Goal: Task Accomplishment & Management: Manage account settings

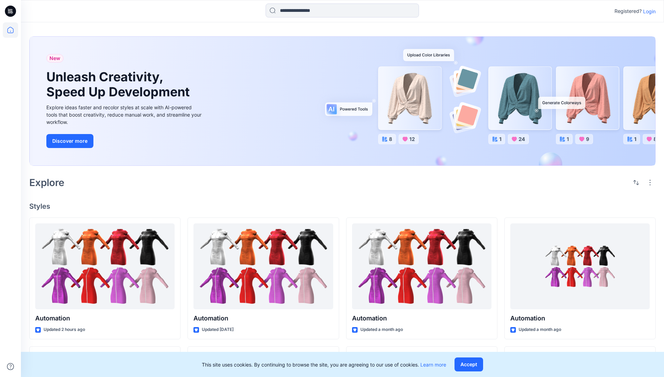
click at [648, 11] on p "Login" at bounding box center [649, 11] width 13 height 7
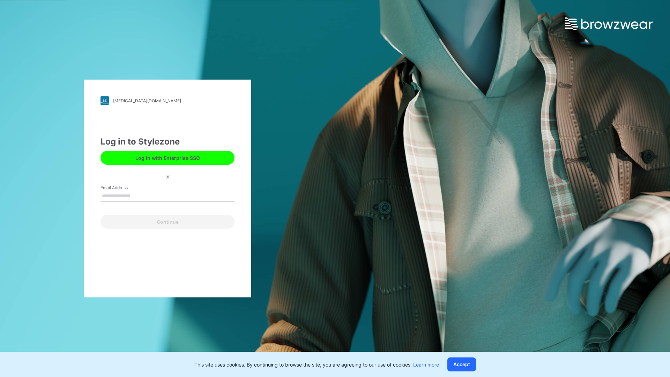
click at [138, 195] on input "Email Address" at bounding box center [167, 196] width 134 height 10
type input "**********"
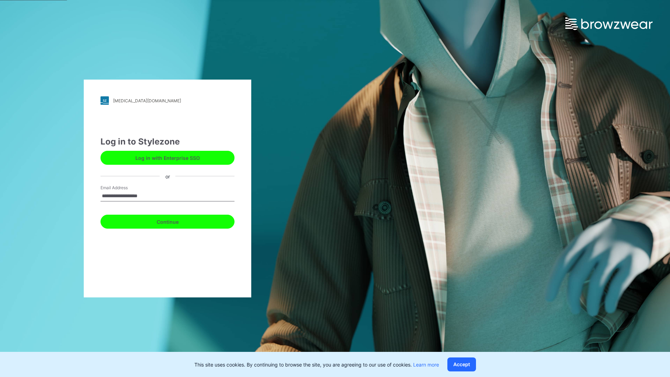
click at [175, 220] on button "Continue" at bounding box center [167, 221] width 134 height 14
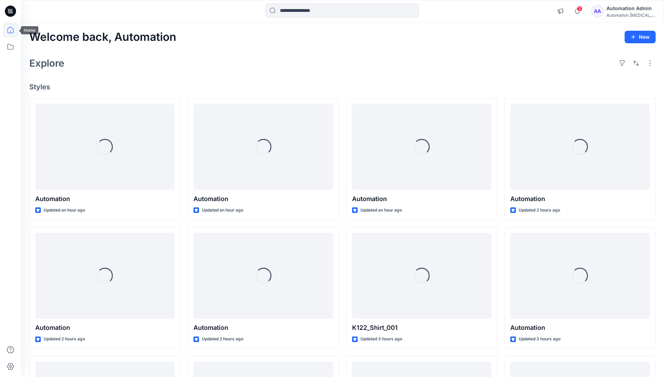
click at [13, 30] on icon at bounding box center [10, 30] width 6 height 6
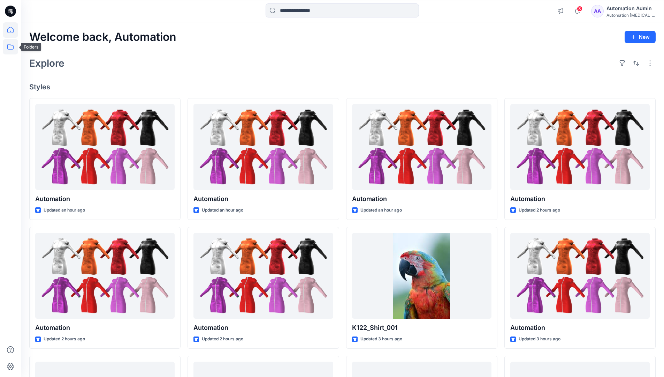
click at [10, 45] on icon at bounding box center [10, 46] width 15 height 15
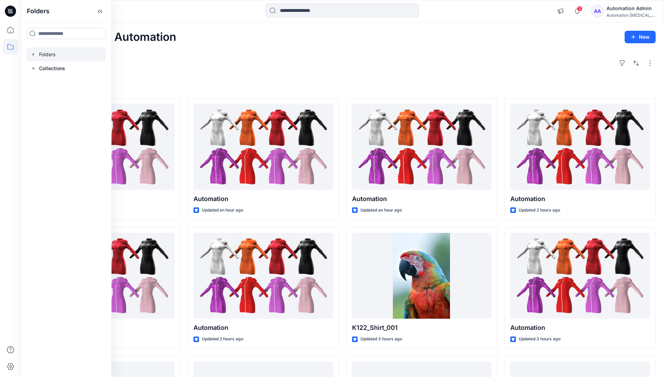
click at [57, 55] on div at bounding box center [67, 54] width 80 height 14
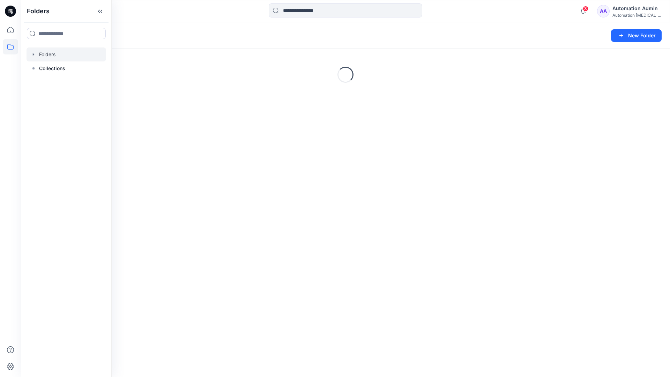
click at [583, 24] on div "Folders New Folder" at bounding box center [345, 35] width 649 height 27
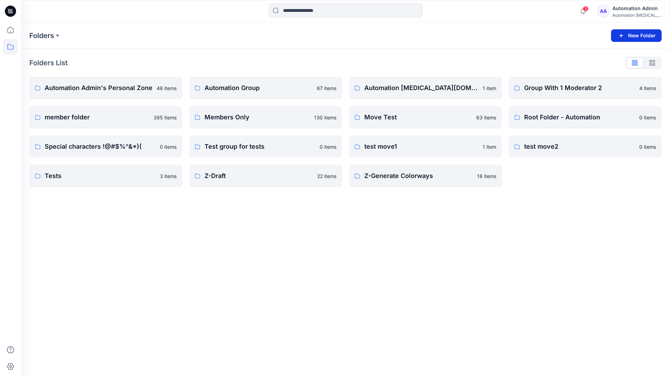
click at [627, 35] on button "New Folder" at bounding box center [636, 35] width 51 height 13
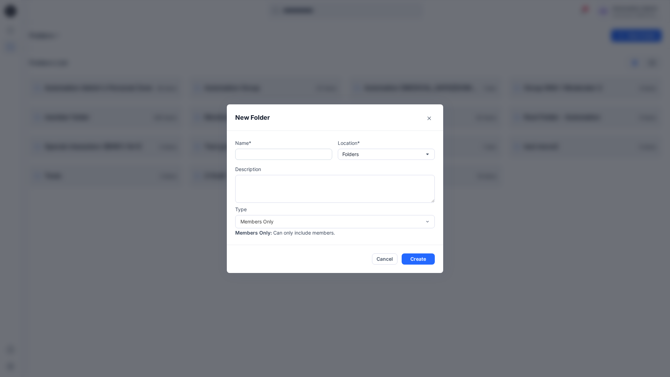
click at [273, 157] on input "text" at bounding box center [283, 154] width 97 height 11
type input "**********"
click at [412, 257] on button "Create" at bounding box center [417, 258] width 33 height 11
click at [12, 8] on icon at bounding box center [10, 11] width 11 height 11
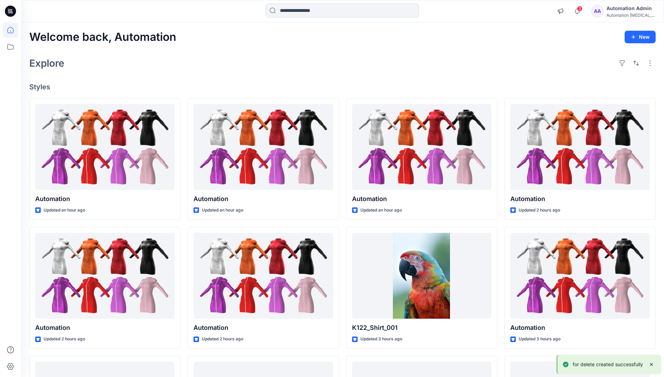
click at [629, 7] on div "Automation Admin" at bounding box center [631, 8] width 49 height 8
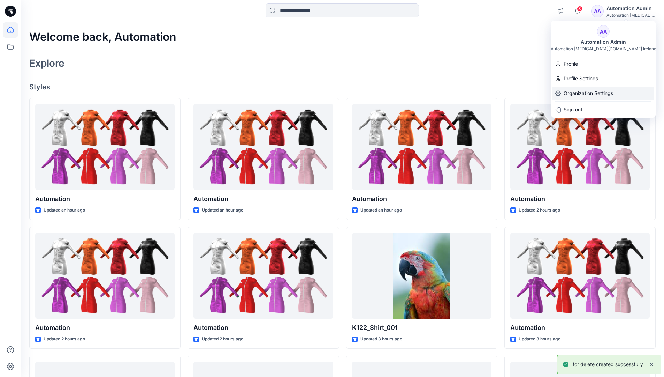
click at [605, 91] on p "Organization Settings" at bounding box center [589, 92] width 50 height 13
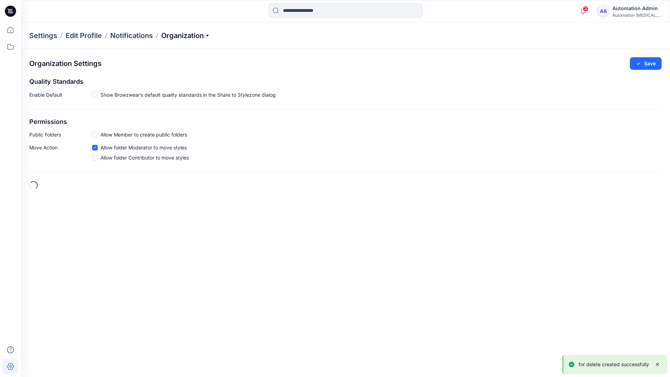
click at [199, 36] on p "Organization" at bounding box center [185, 36] width 49 height 10
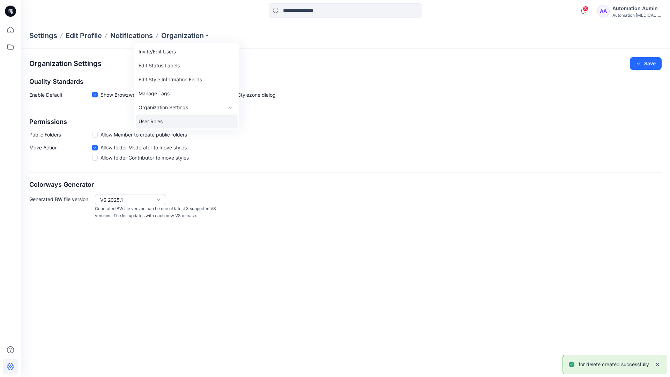
click at [179, 120] on link "User Roles" at bounding box center [187, 121] width 102 height 14
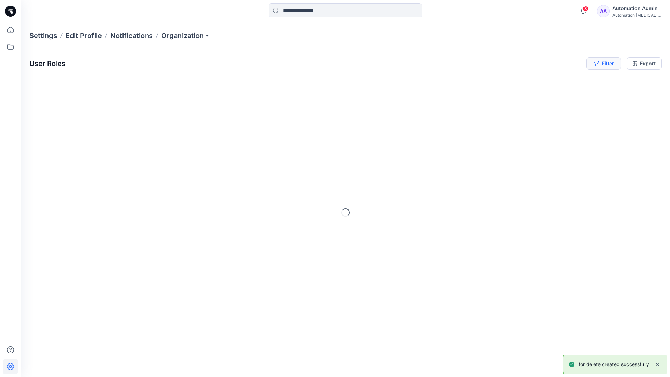
click at [595, 65] on icon "button" at bounding box center [595, 64] width 5 height 6
click at [484, 82] on div at bounding box center [497, 82] width 72 height 9
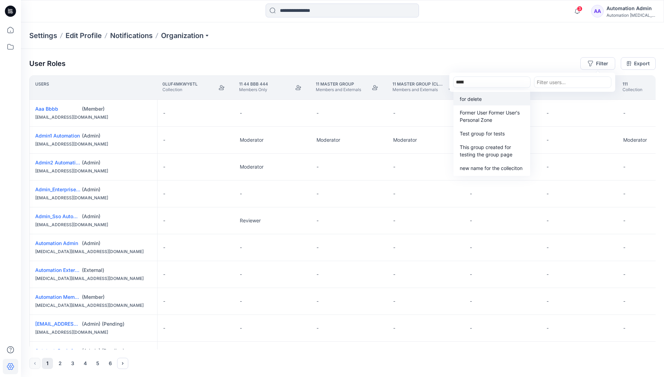
type input "**********"
click at [473, 97] on p "for delete" at bounding box center [471, 98] width 22 height 7
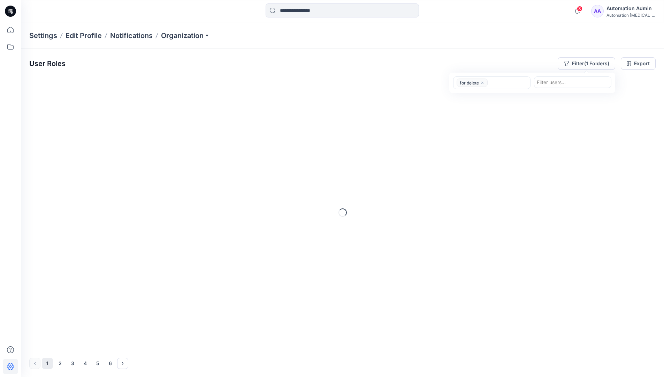
click at [514, 60] on div "User Roles Filter (1 Folders) option for delete, selected. for delete Filter us…" at bounding box center [342, 63] width 627 height 13
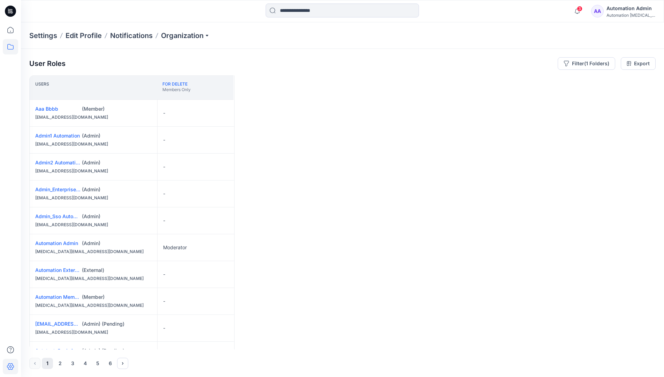
click at [13, 49] on icon at bounding box center [10, 46] width 15 height 15
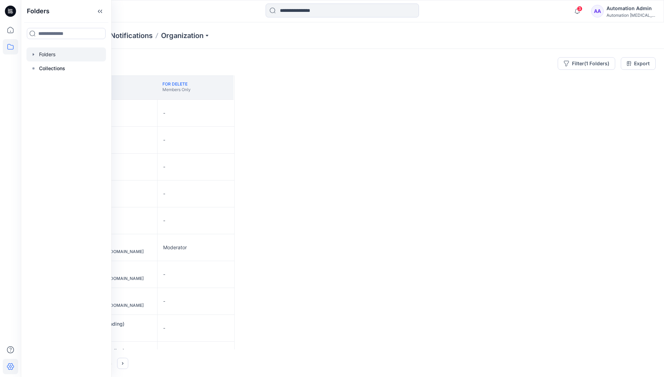
click at [52, 55] on div at bounding box center [67, 54] width 80 height 14
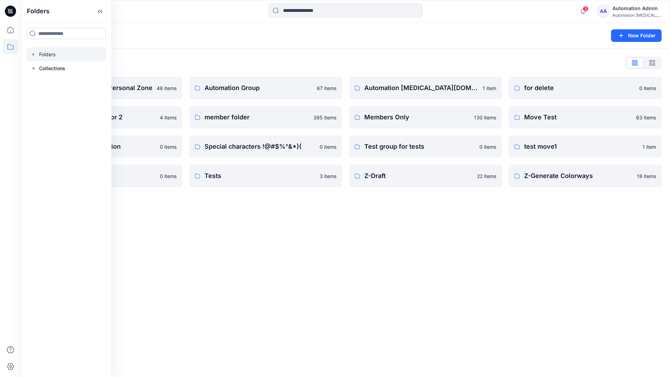
click at [427, 214] on div "Folders New Folder Folders List Automation Admin's Personal Zone 48 items Group…" at bounding box center [345, 199] width 649 height 354
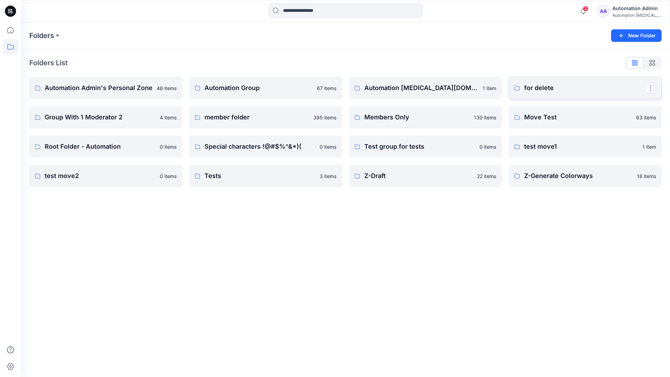
click at [650, 85] on button "button" at bounding box center [649, 87] width 11 height 11
click at [616, 143] on p "[PERSON_NAME]" at bounding box center [610, 145] width 39 height 7
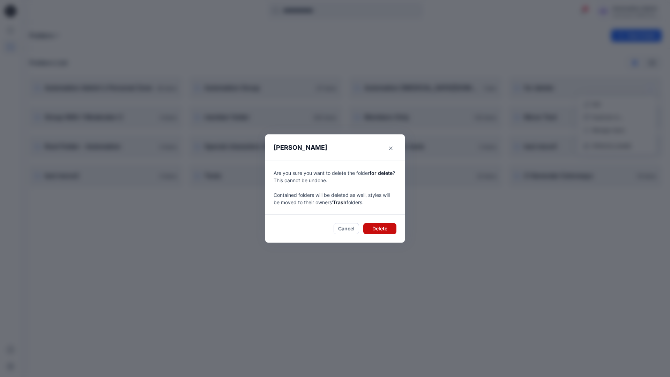
click at [389, 228] on button "Delete" at bounding box center [379, 228] width 33 height 11
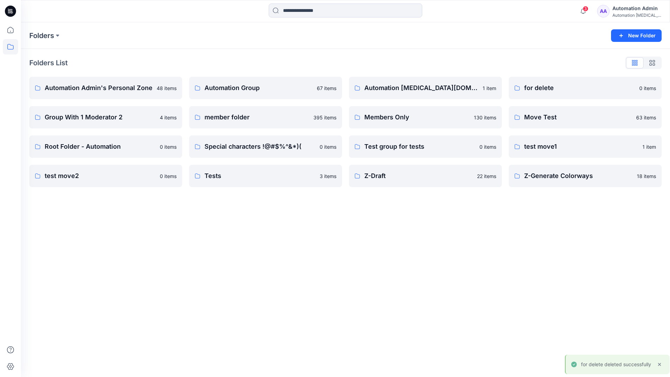
click at [621, 11] on div "Automation Admin" at bounding box center [636, 8] width 49 height 8
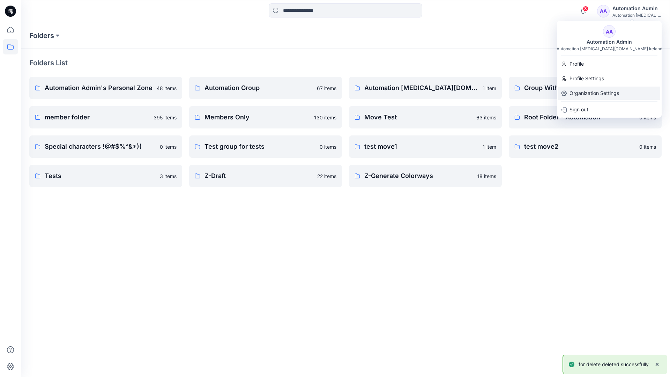
click at [605, 92] on p "Organization Settings" at bounding box center [594, 92] width 50 height 13
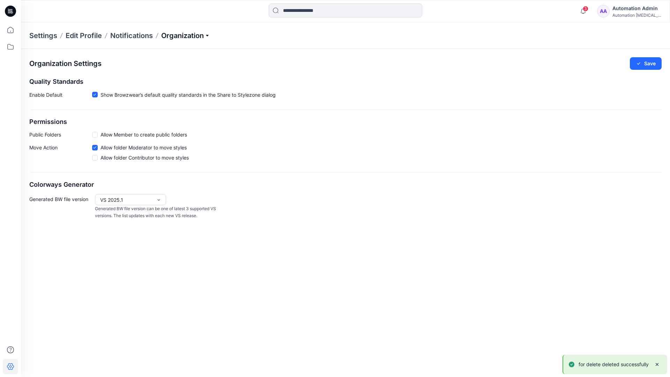
click at [204, 35] on p "Organization" at bounding box center [185, 36] width 49 height 10
click at [182, 122] on link "User Roles" at bounding box center [187, 121] width 102 height 14
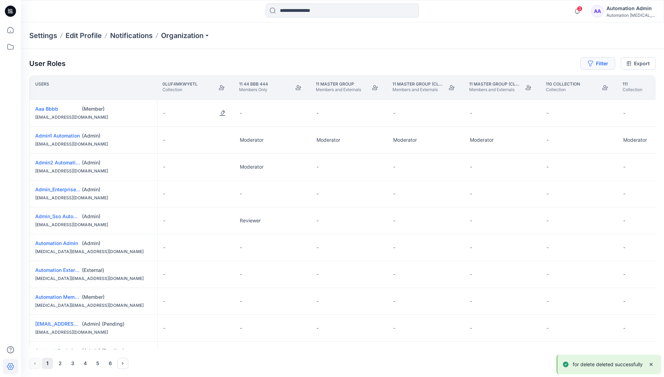
click at [595, 66] on button "Filter" at bounding box center [598, 63] width 35 height 13
click at [481, 80] on div at bounding box center [492, 82] width 72 height 9
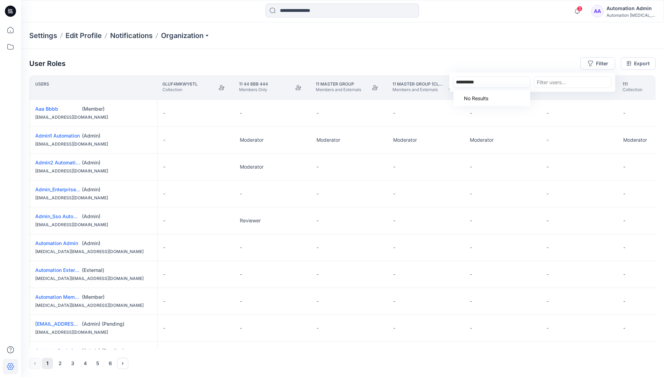
click at [486, 95] on div "No Results" at bounding box center [473, 98] width 39 height 13
type input "**********"
click at [547, 46] on div "Settings Edit Profile Notifications Organization" at bounding box center [342, 35] width 643 height 27
click at [605, 62] on button "Filter" at bounding box center [598, 63] width 35 height 13
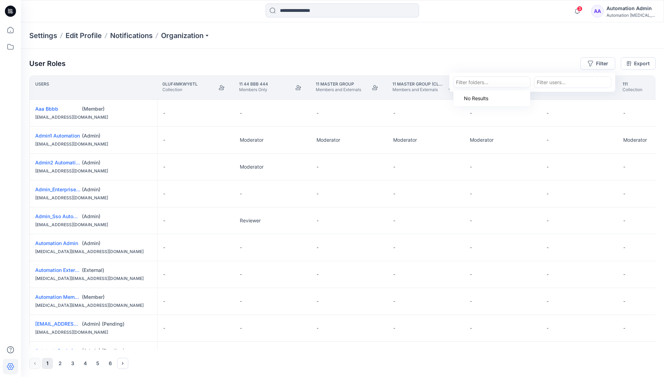
click at [500, 80] on div at bounding box center [492, 82] width 72 height 9
type input "***"
click at [504, 96] on div "No Results" at bounding box center [492, 98] width 77 height 16
click at [504, 82] on div at bounding box center [492, 82] width 72 height 9
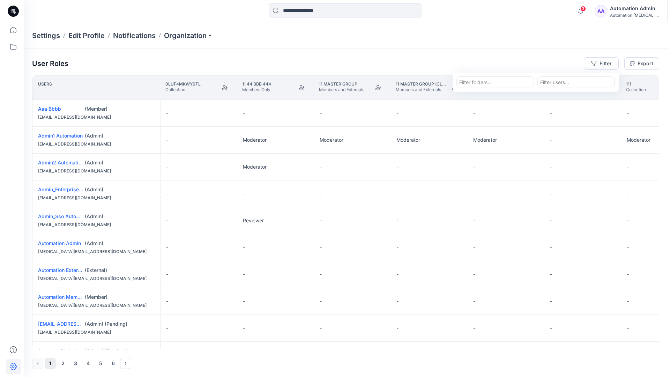
scroll to position [432, 0]
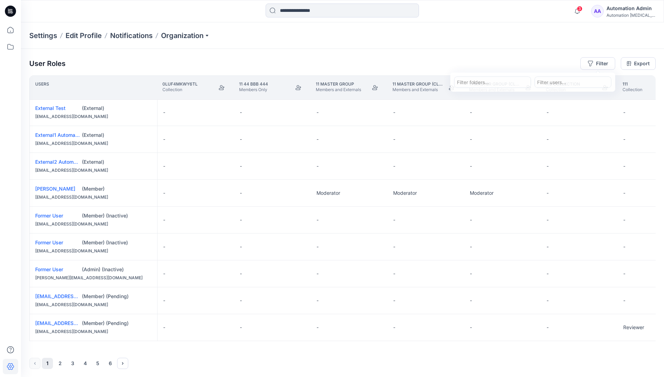
click at [645, 5] on div "Automation Admin" at bounding box center [631, 8] width 49 height 8
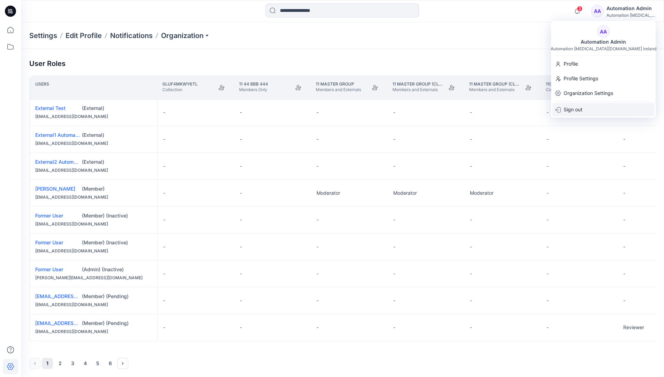
click at [591, 110] on div "Sign out" at bounding box center [604, 109] width 102 height 13
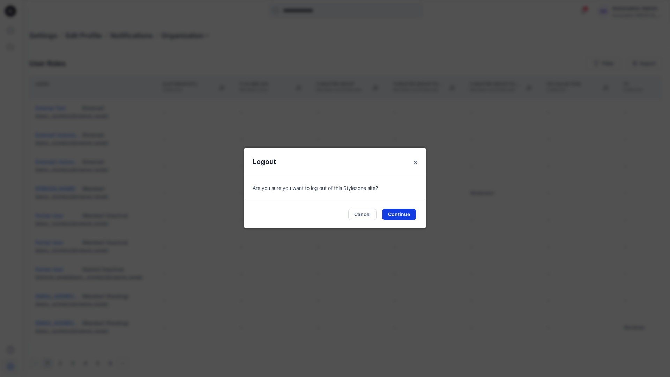
click at [411, 210] on button "Continue" at bounding box center [399, 214] width 34 height 11
